Goal: Participate in discussion: Engage in conversation with other users on a specific topic

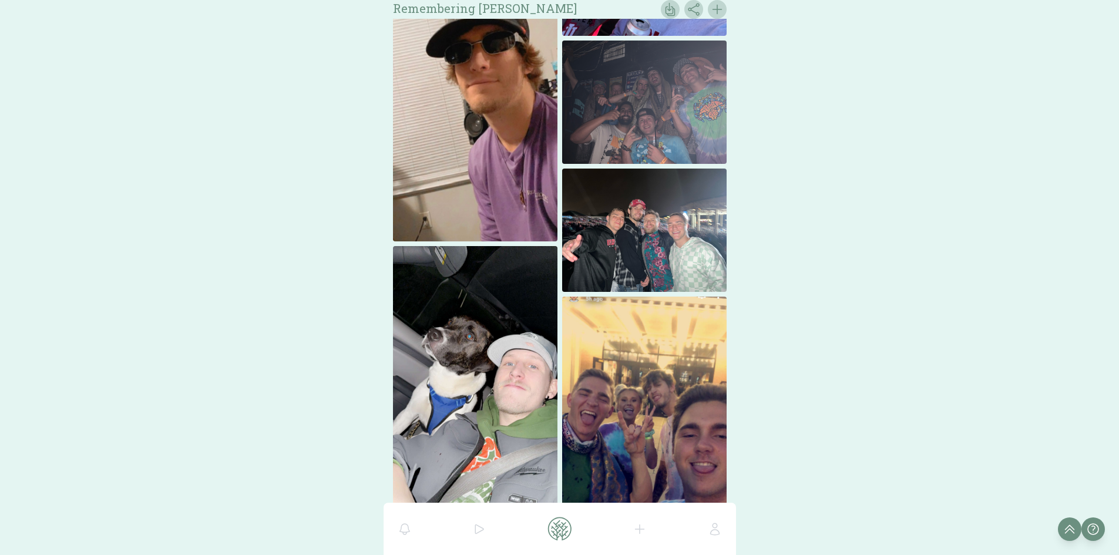
scroll to position [20890, 0]
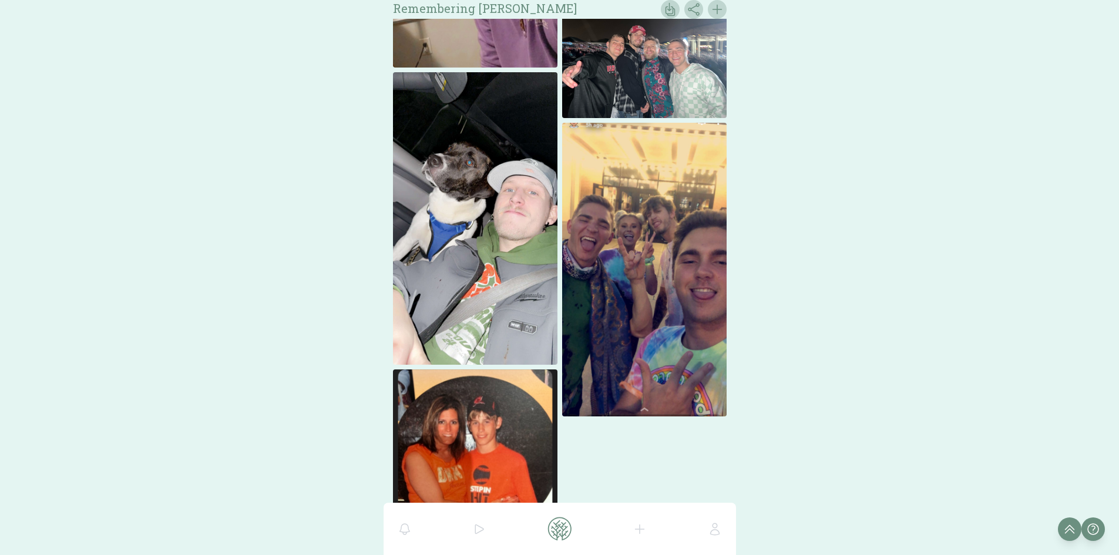
click at [416, 431] on img at bounding box center [475, 457] width 164 height 176
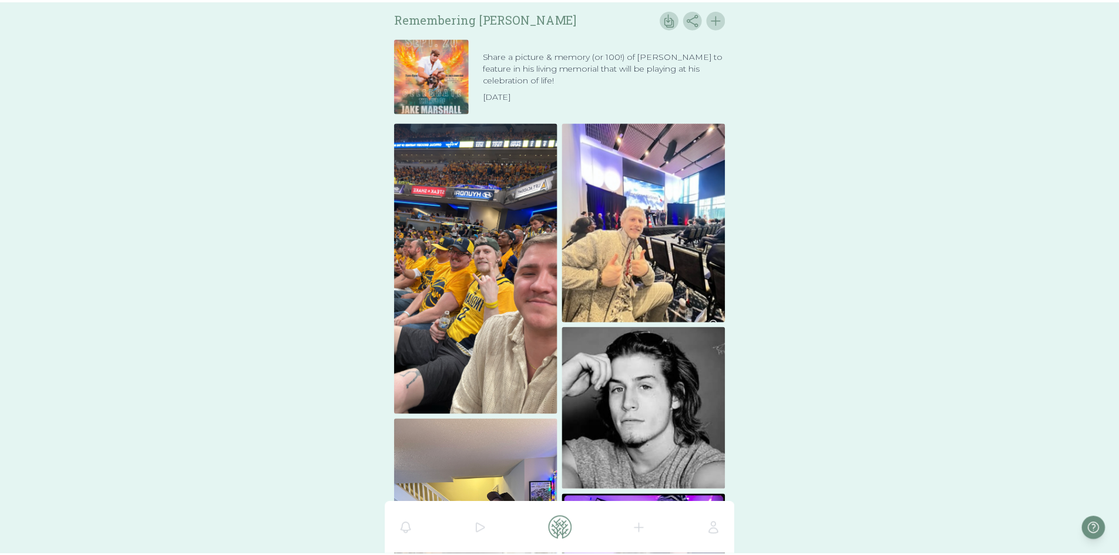
scroll to position [20890, 0]
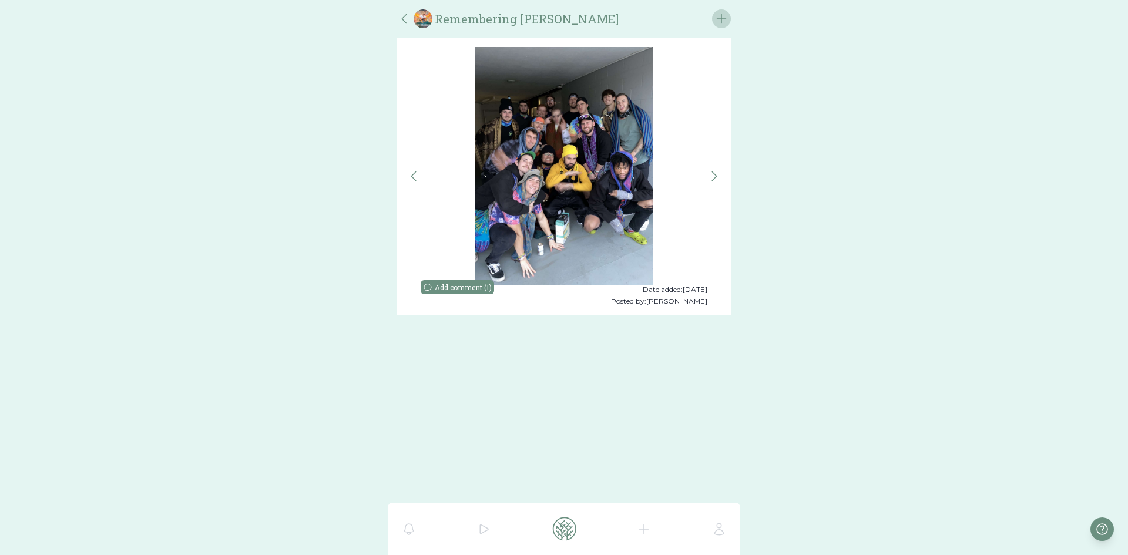
click at [465, 284] on button "Add comment ( 1 )" at bounding box center [457, 287] width 73 height 14
